Goal: Transaction & Acquisition: Book appointment/travel/reservation

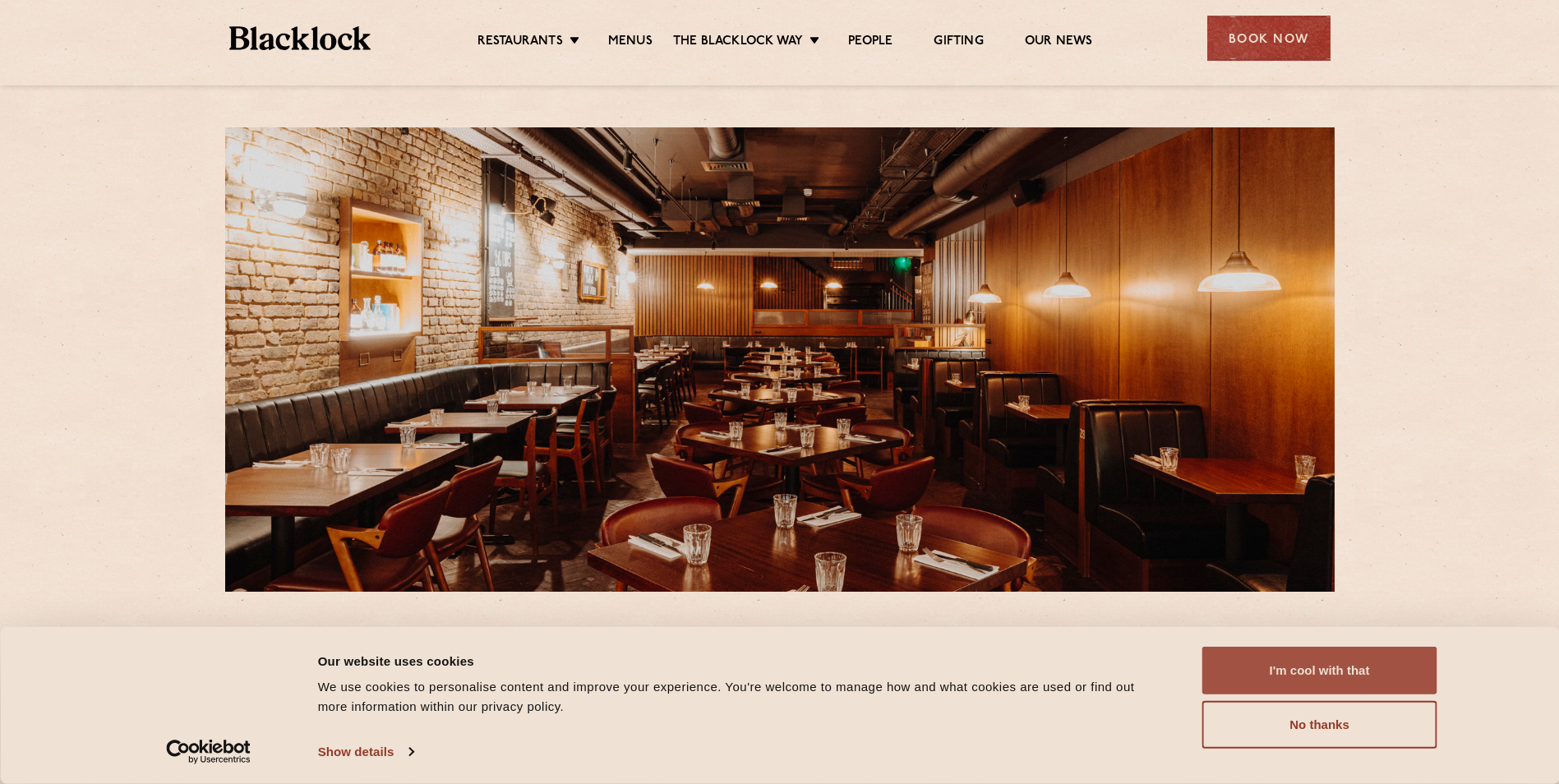
click at [1256, 661] on button "I'm cool with that" at bounding box center [1320, 670] width 235 height 48
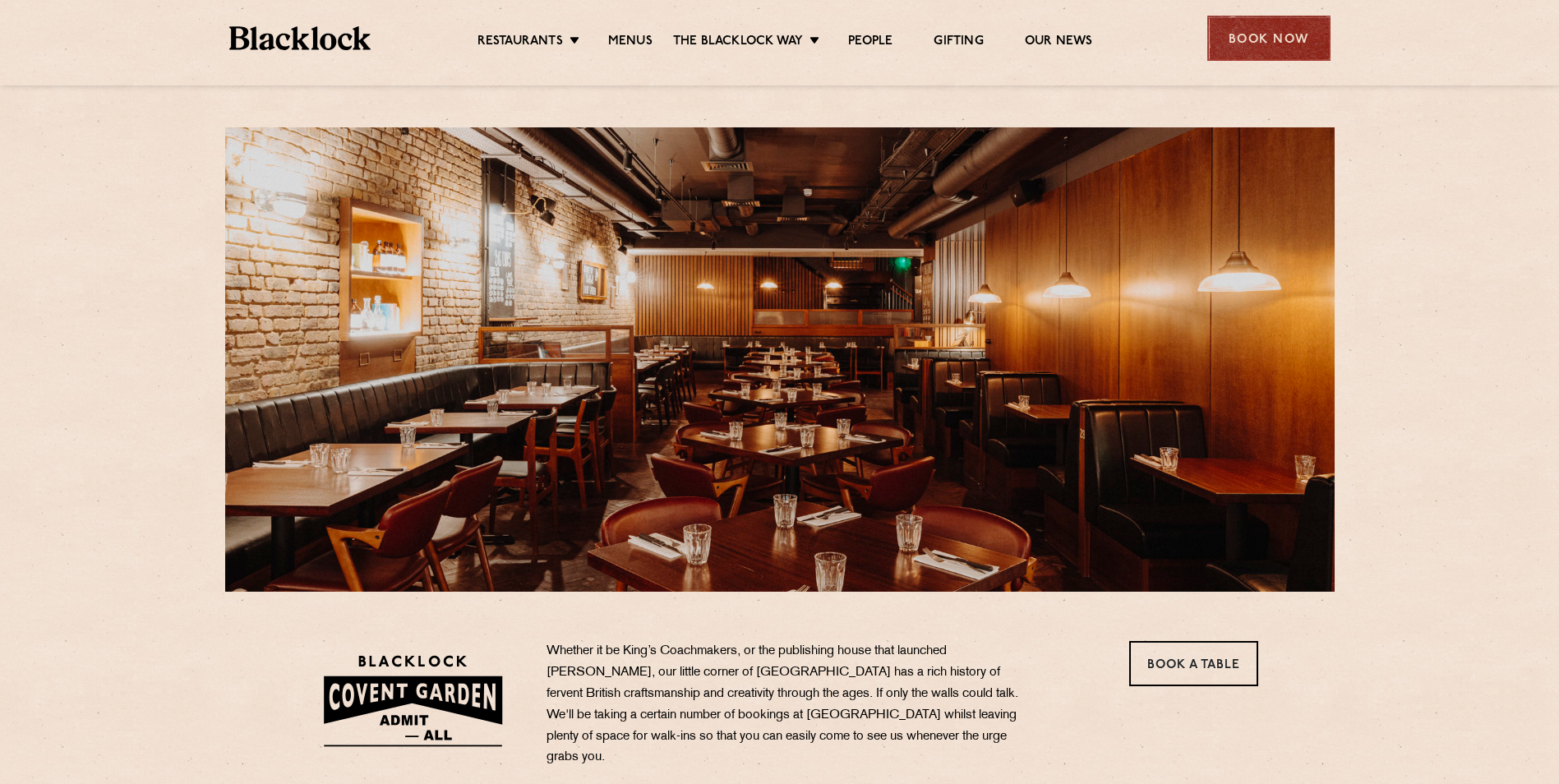
click at [1289, 36] on div "Book Now" at bounding box center [1269, 38] width 123 height 45
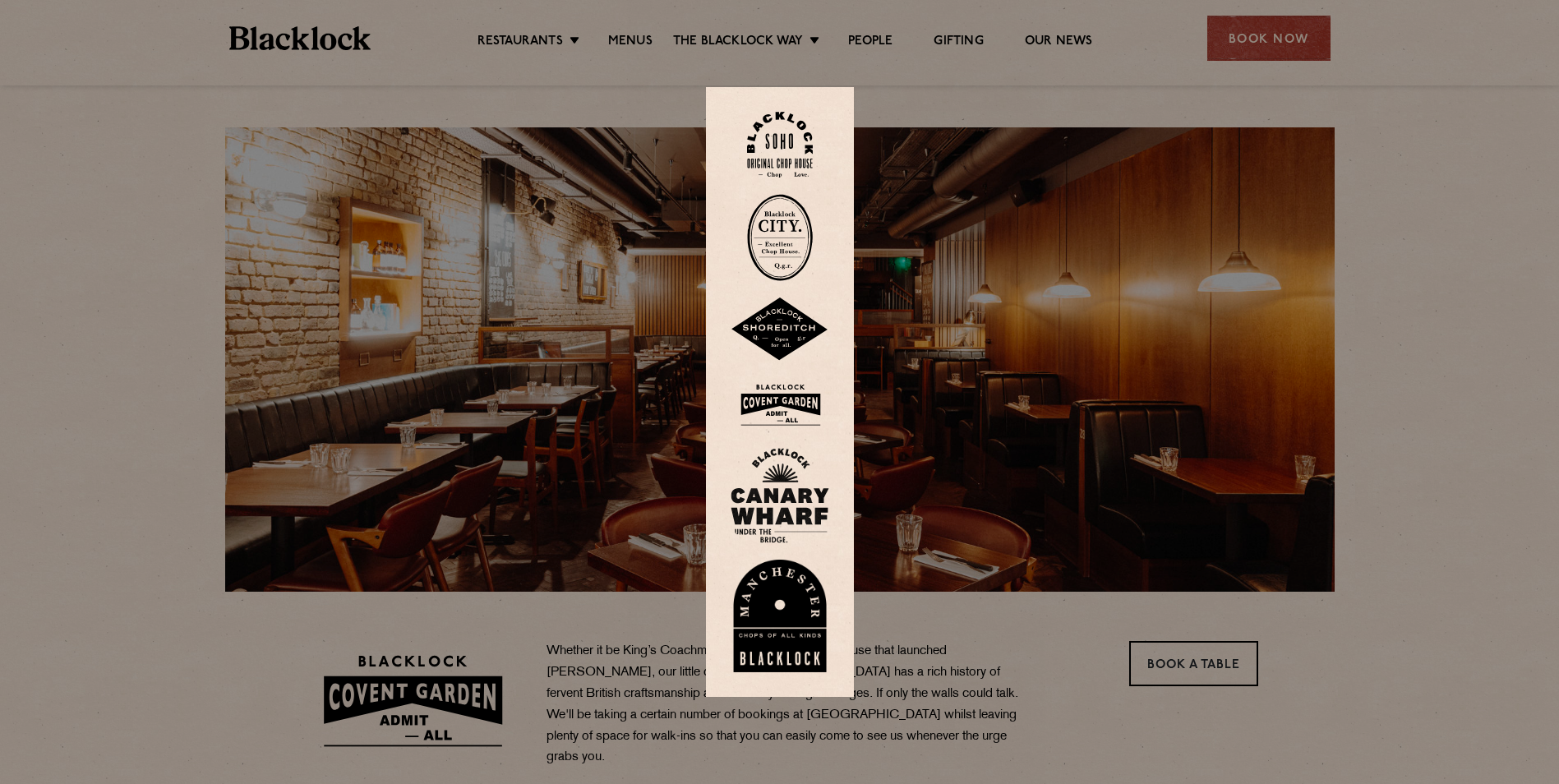
click at [786, 395] on img at bounding box center [780, 405] width 99 height 54
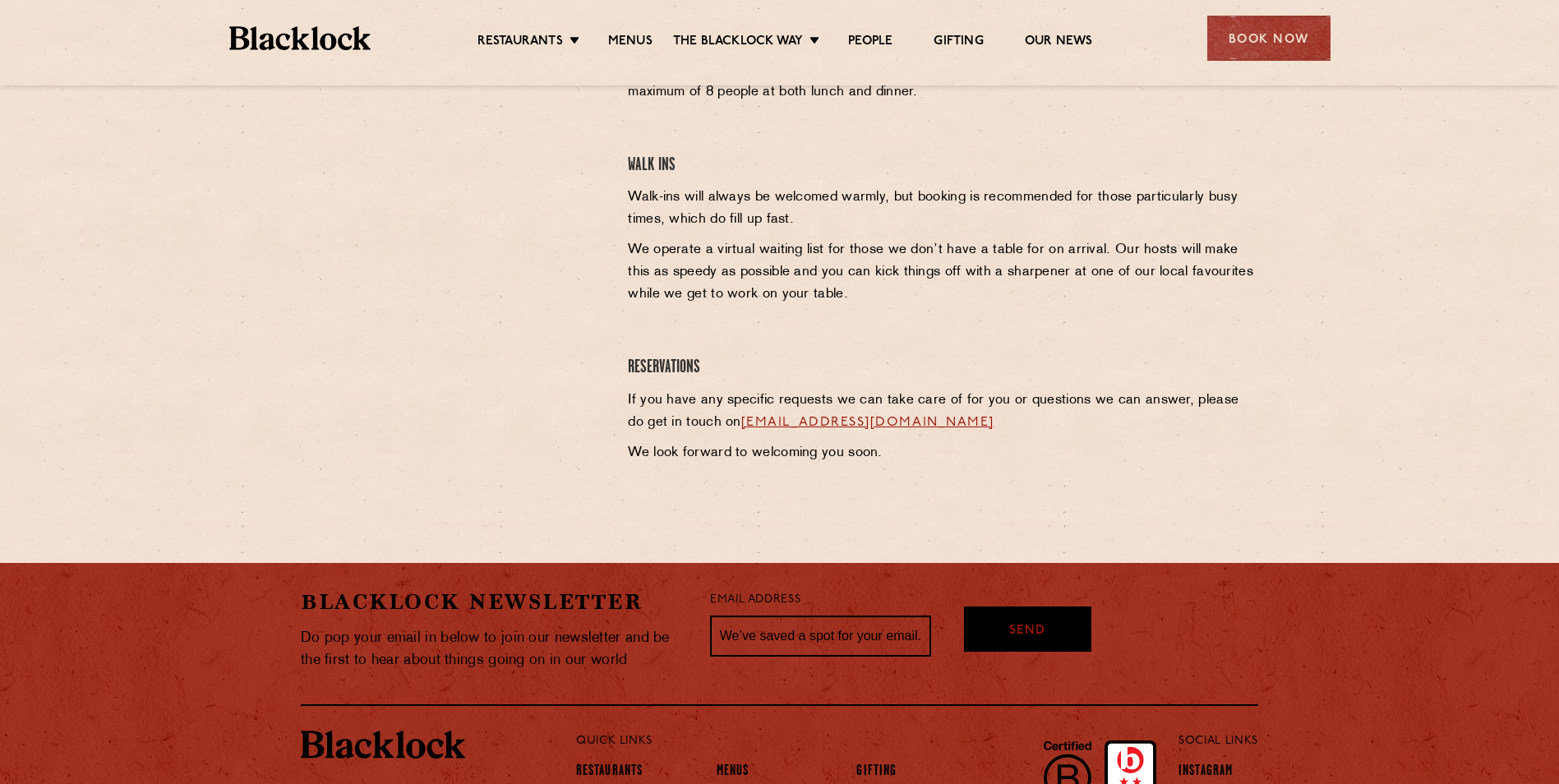
scroll to position [329, 0]
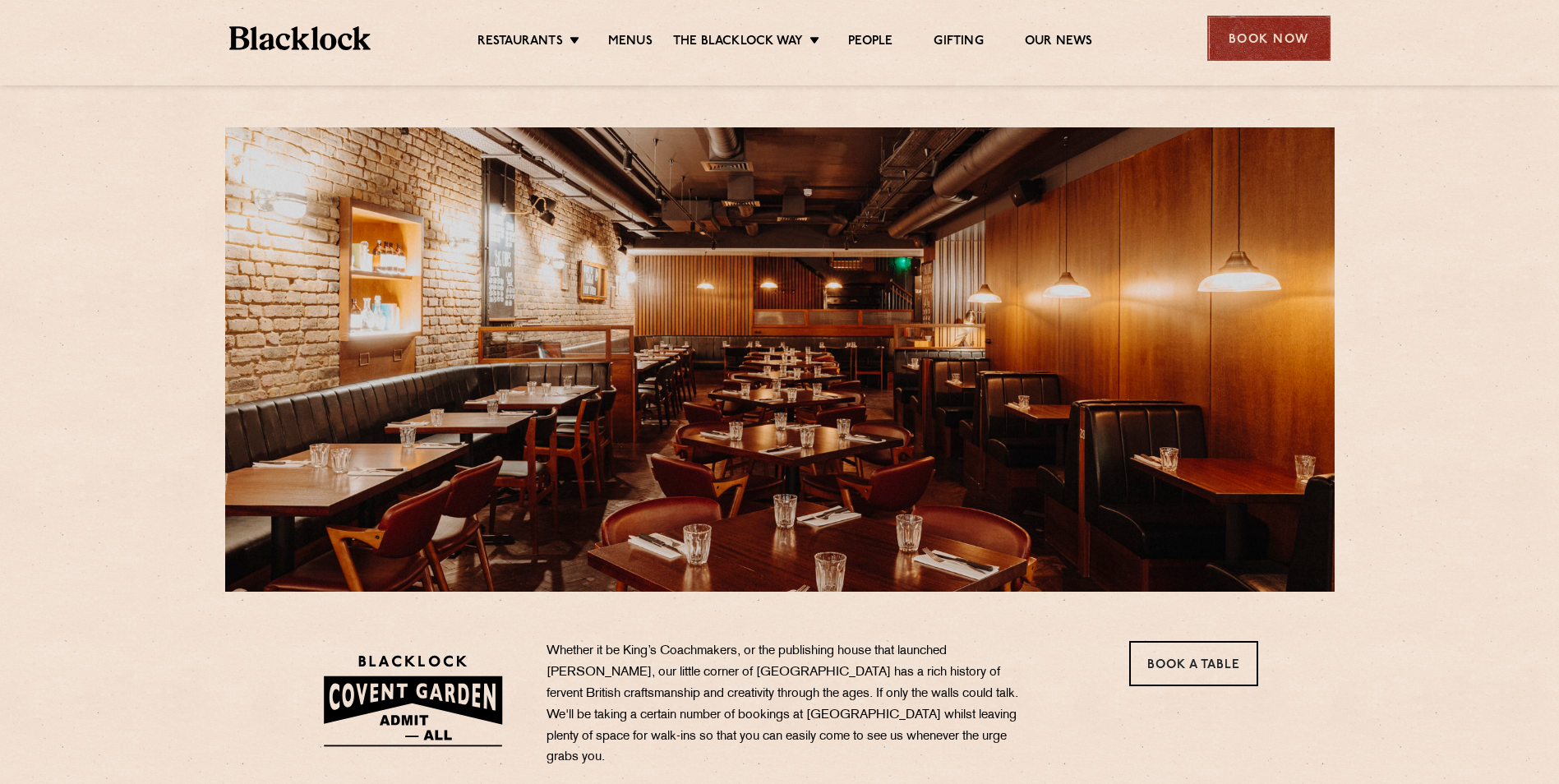
click at [1274, 39] on div "Book Now" at bounding box center [1269, 38] width 123 height 45
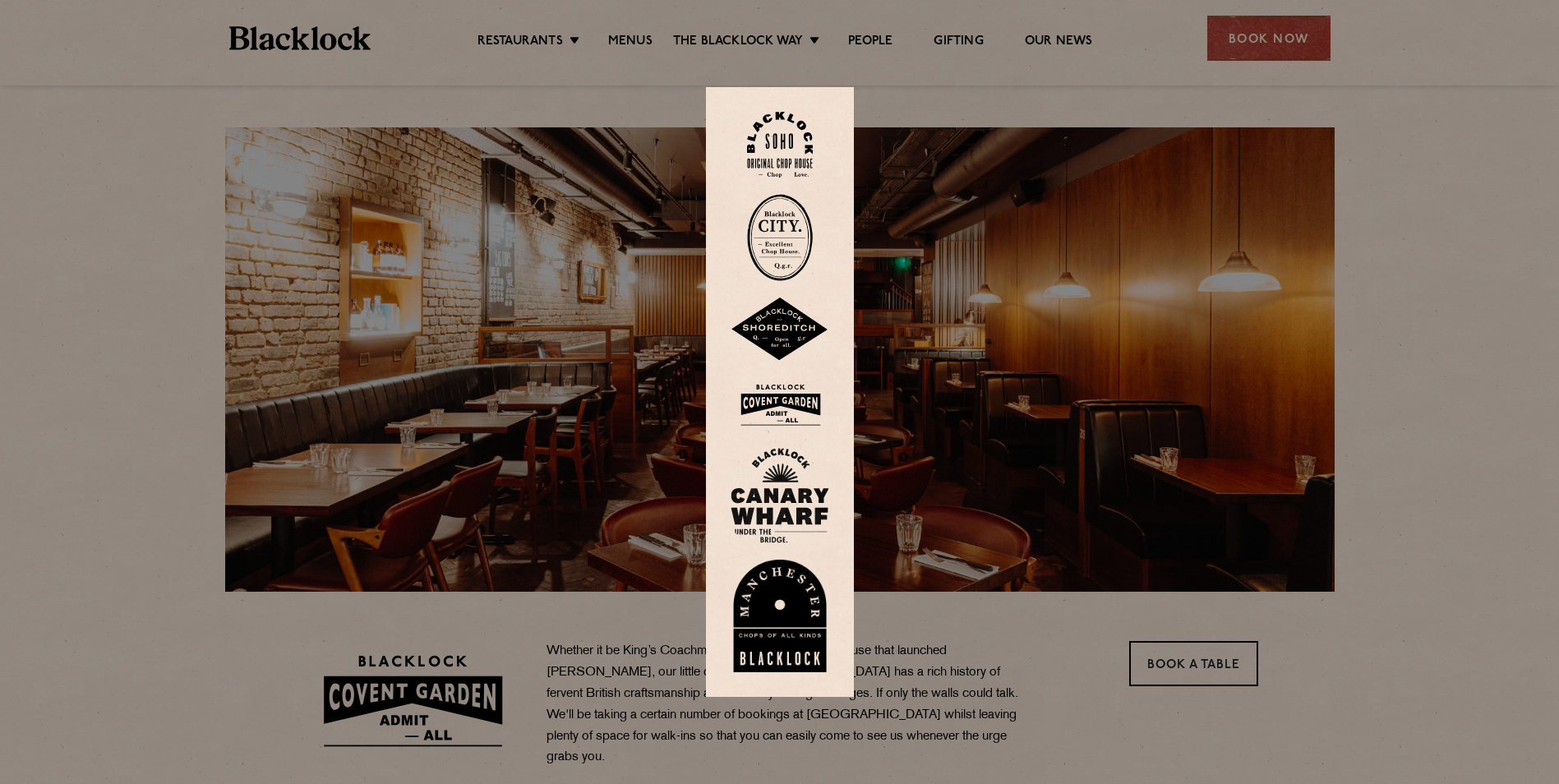
click at [785, 400] on img at bounding box center [780, 405] width 99 height 54
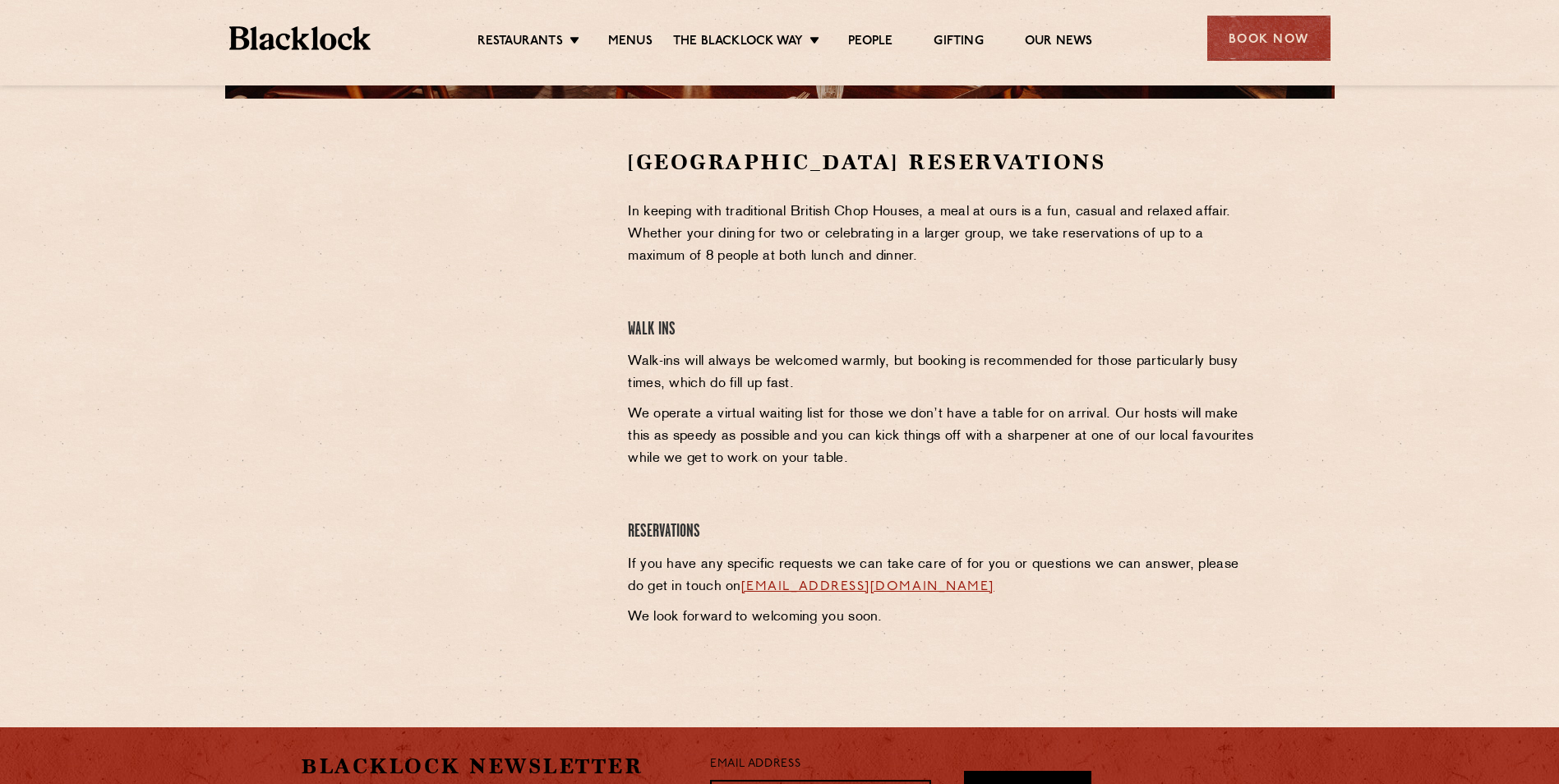
scroll to position [575, 0]
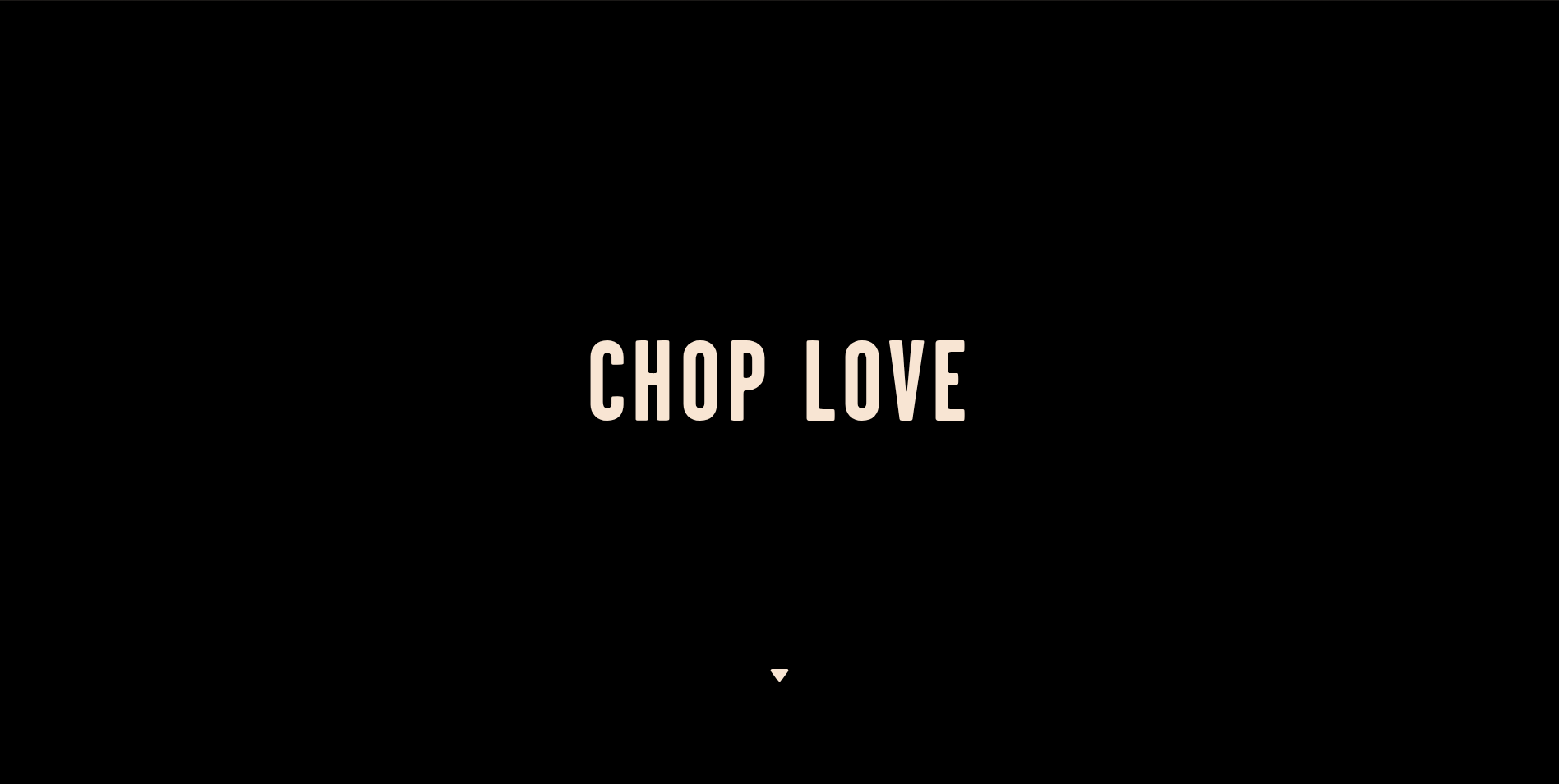
click at [776, 673] on img at bounding box center [780, 675] width 20 height 13
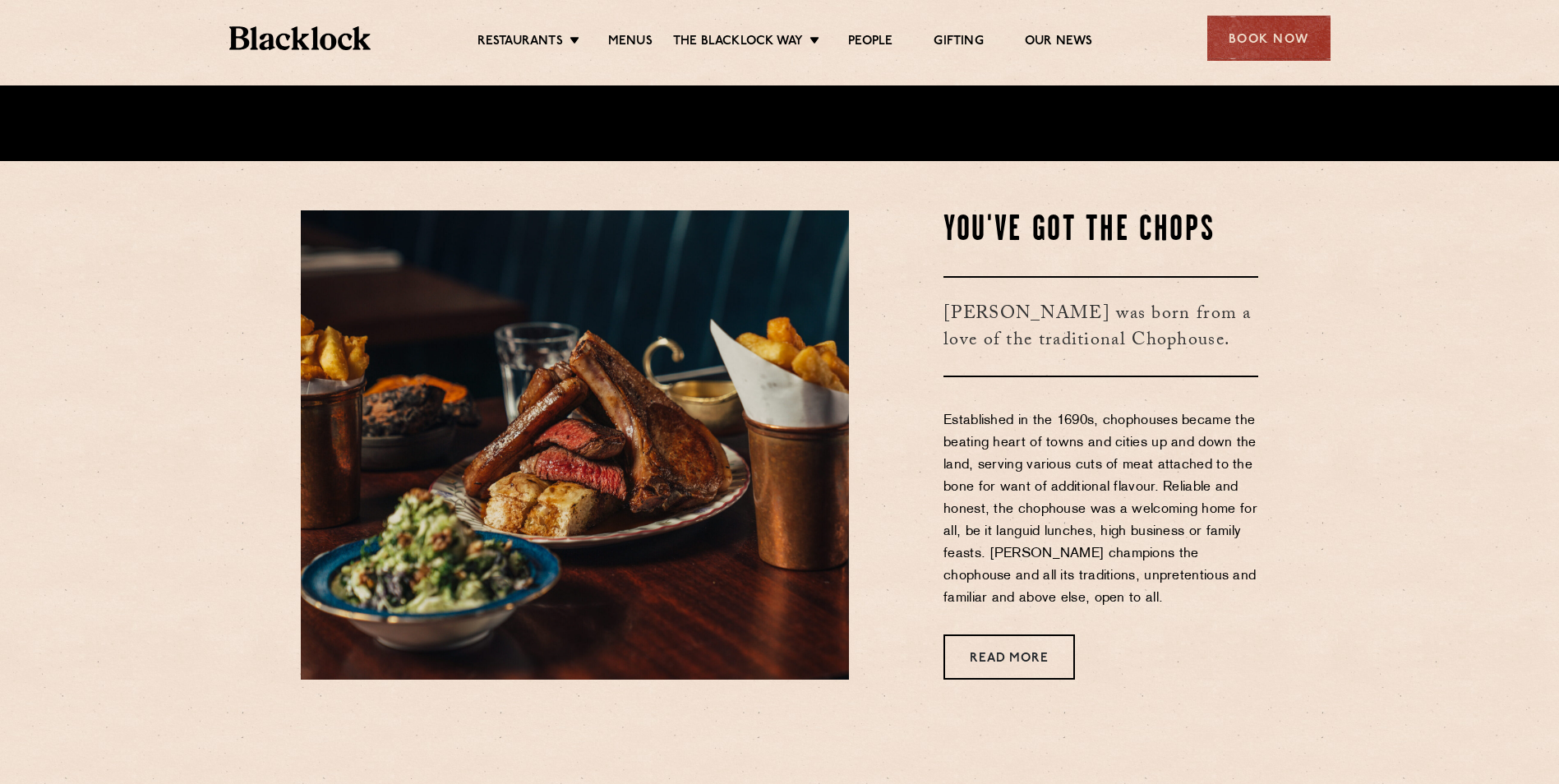
scroll to position [649, 0]
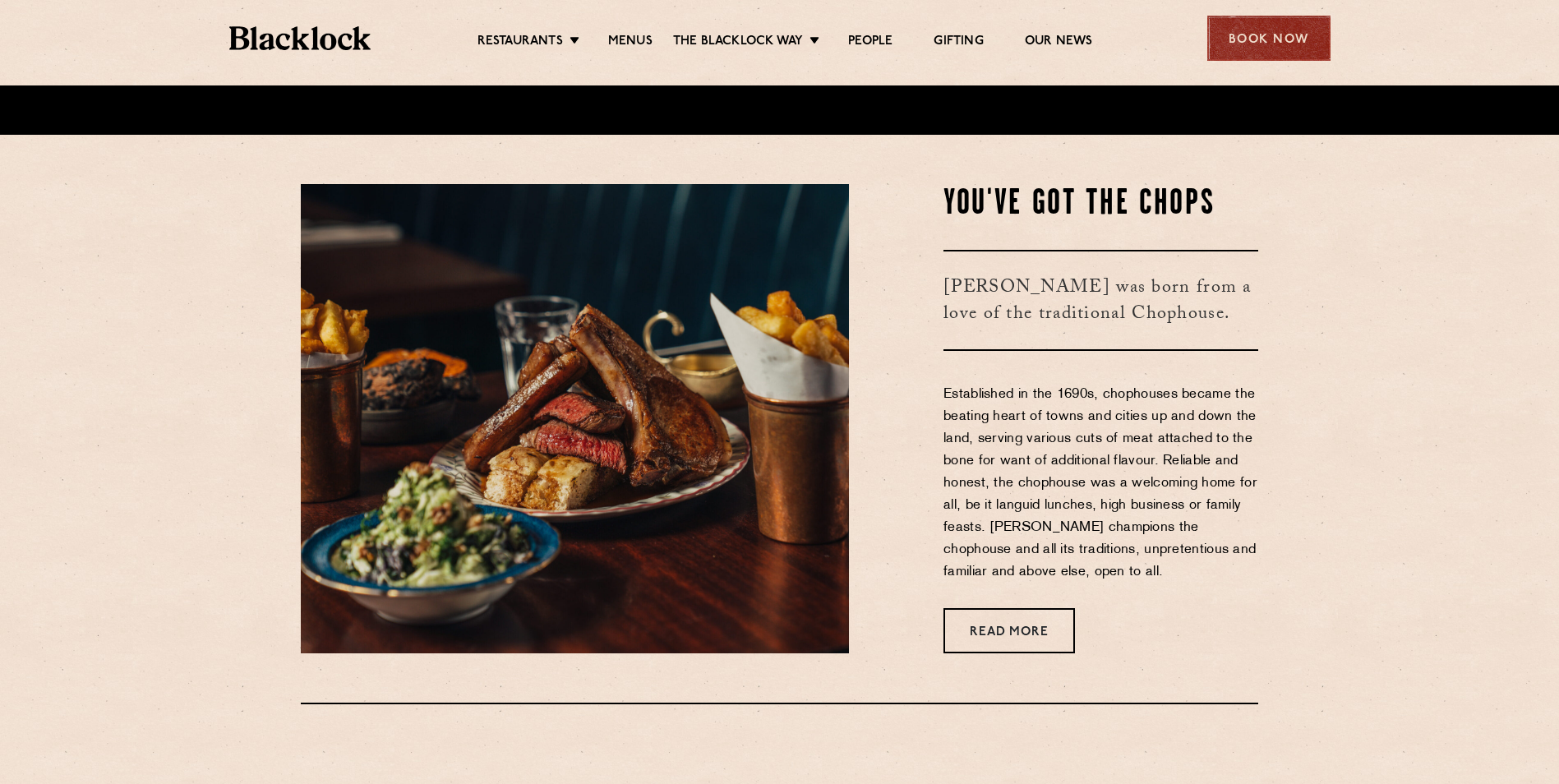
click at [1253, 23] on div "Book Now" at bounding box center [1269, 38] width 123 height 45
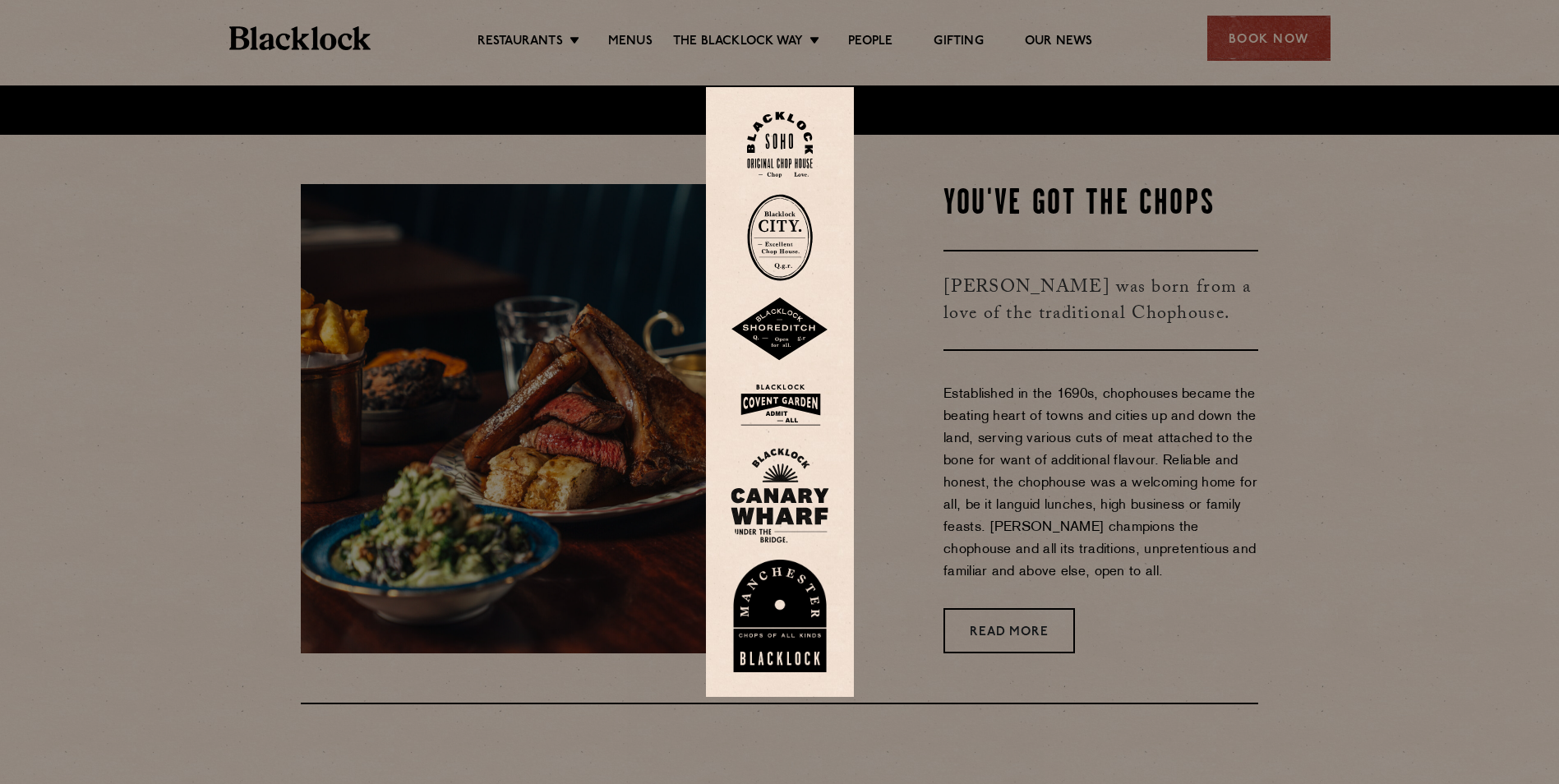
click at [780, 331] on img at bounding box center [780, 329] width 99 height 64
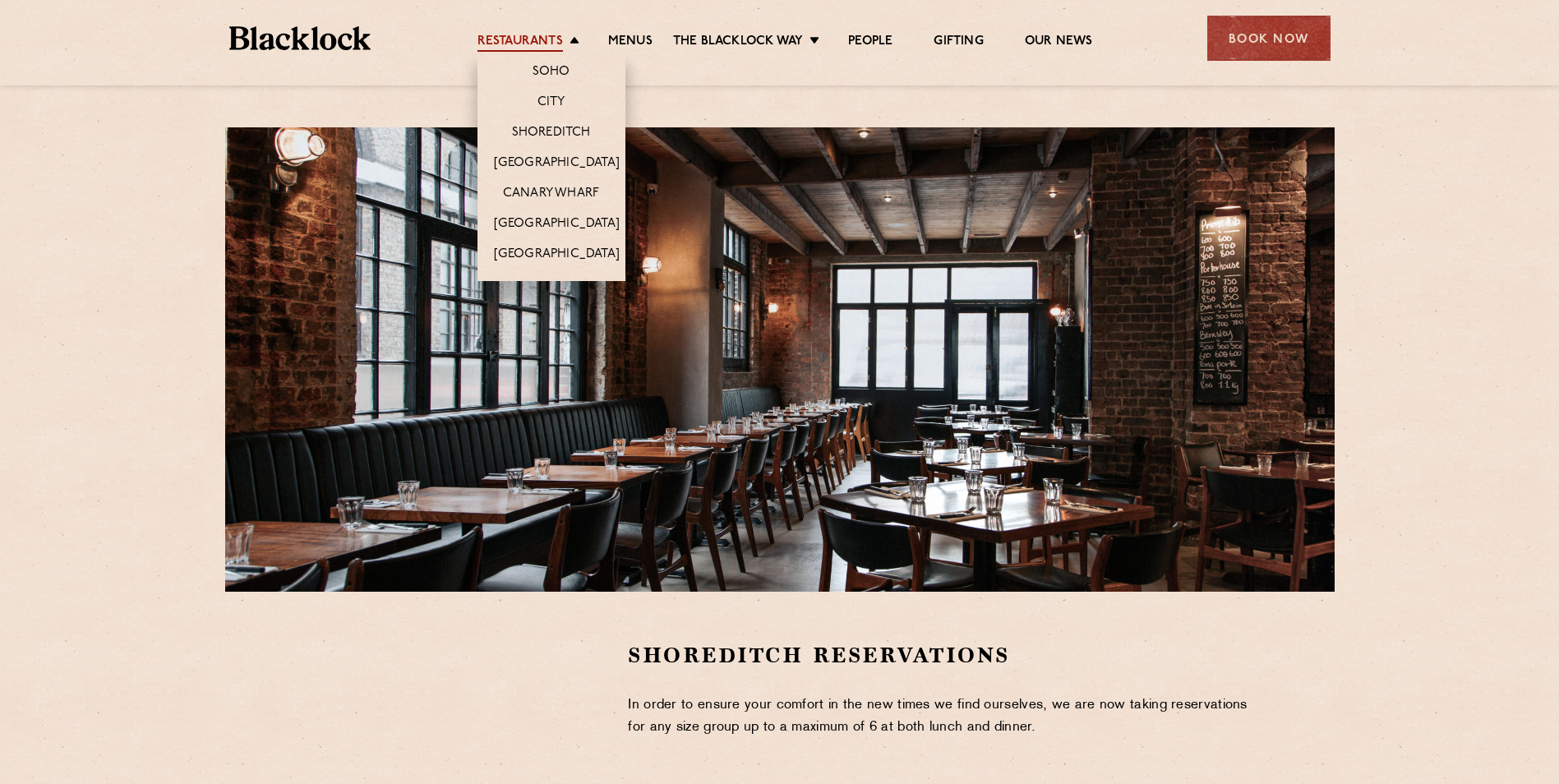
click at [543, 44] on link "Restaurants" at bounding box center [520, 42] width 86 height 18
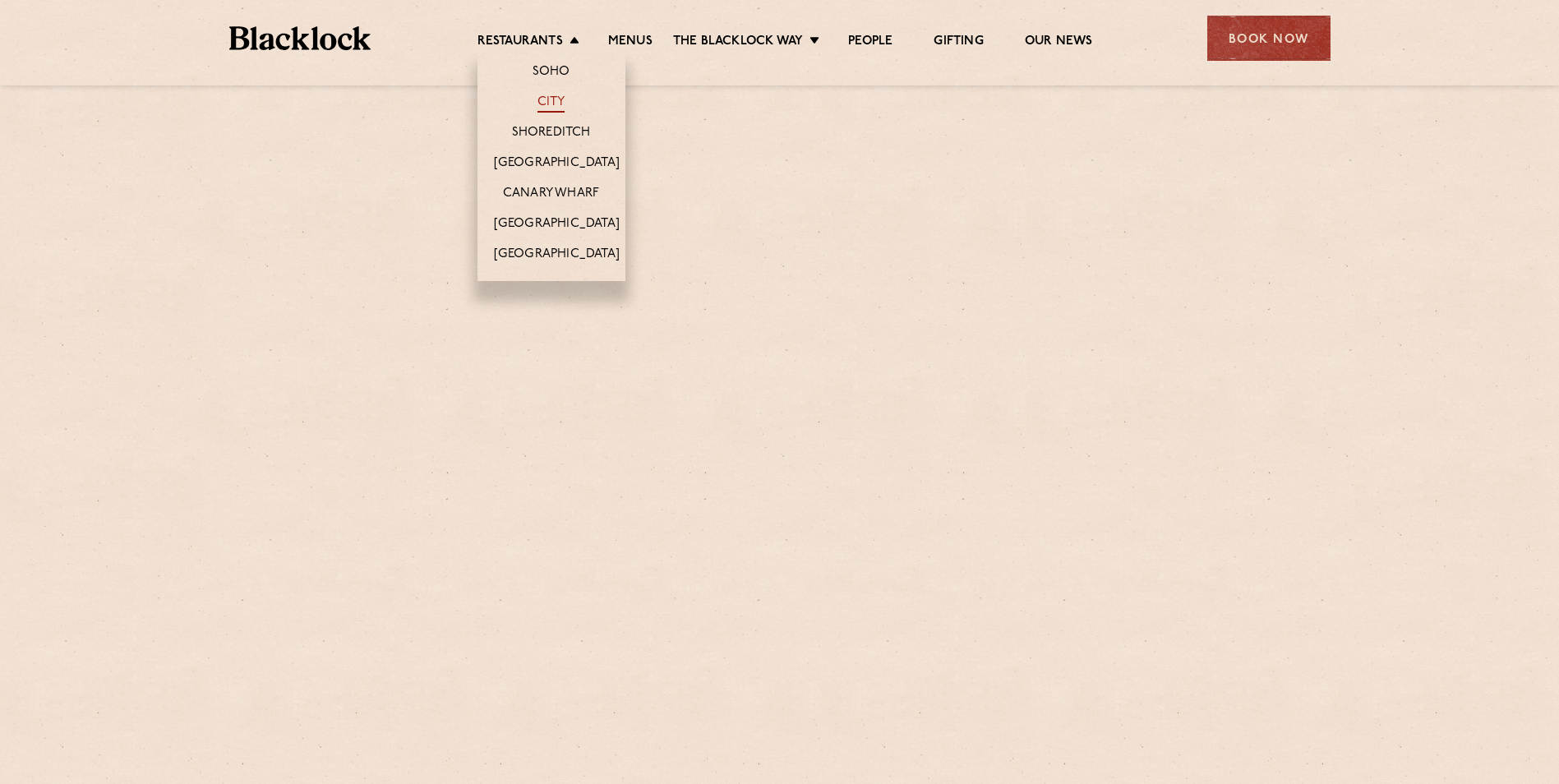
click at [551, 109] on link "City" at bounding box center [551, 103] width 28 height 18
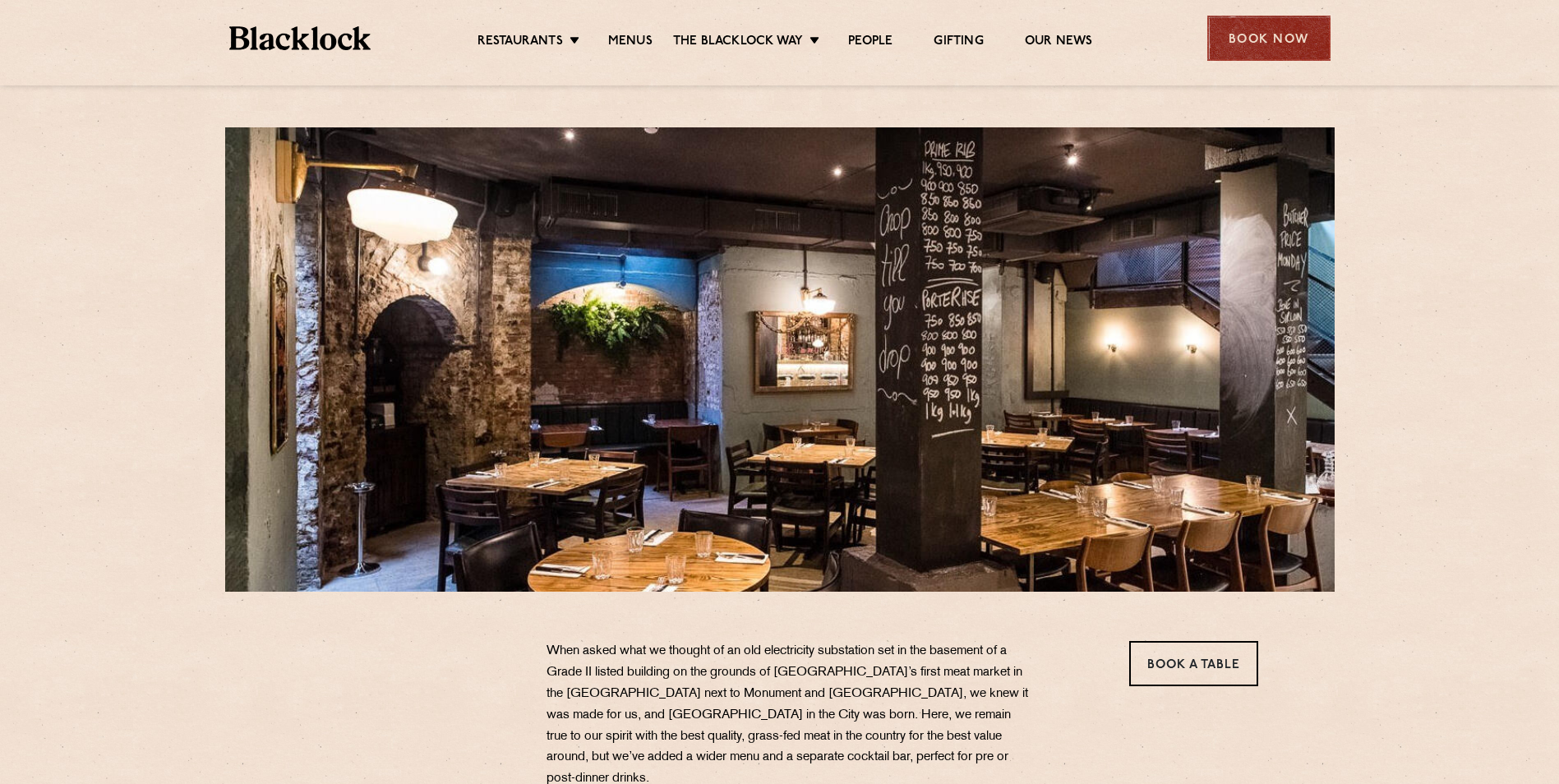
click at [1249, 32] on div "Book Now" at bounding box center [1269, 38] width 123 height 45
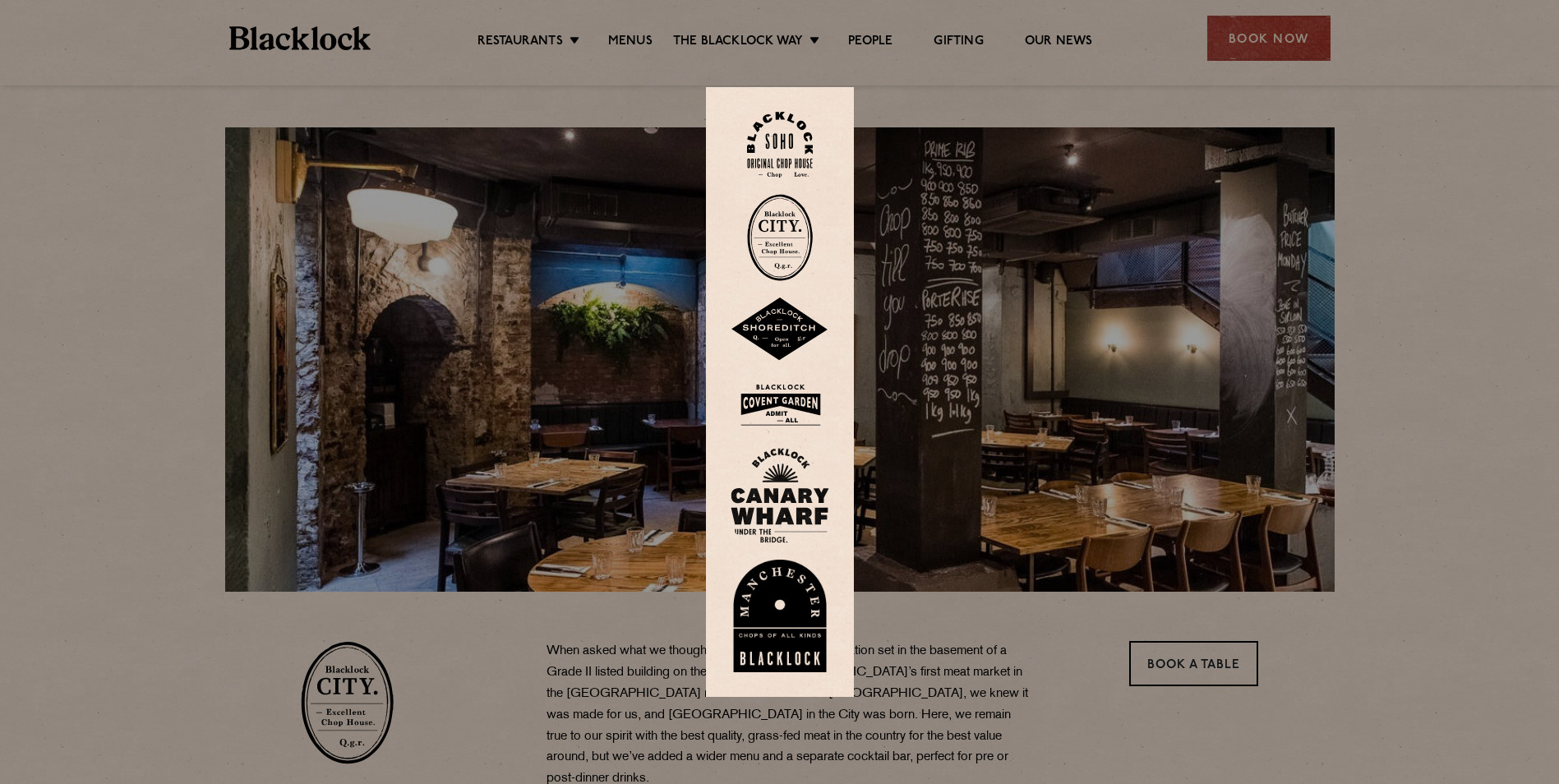
click at [774, 206] on img at bounding box center [780, 238] width 65 height 88
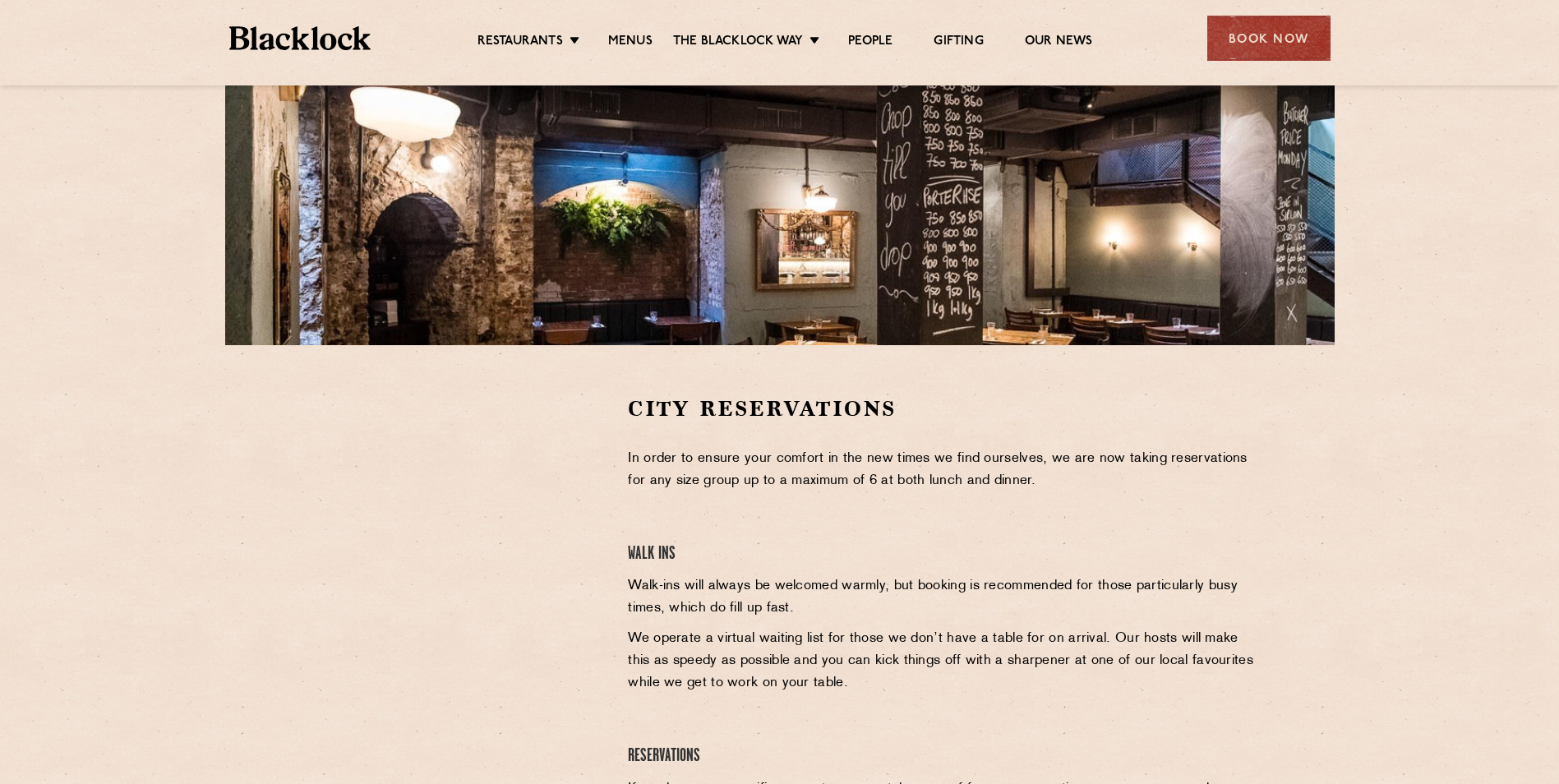
scroll to position [329, 0]
